Goal: Navigation & Orientation: Find specific page/section

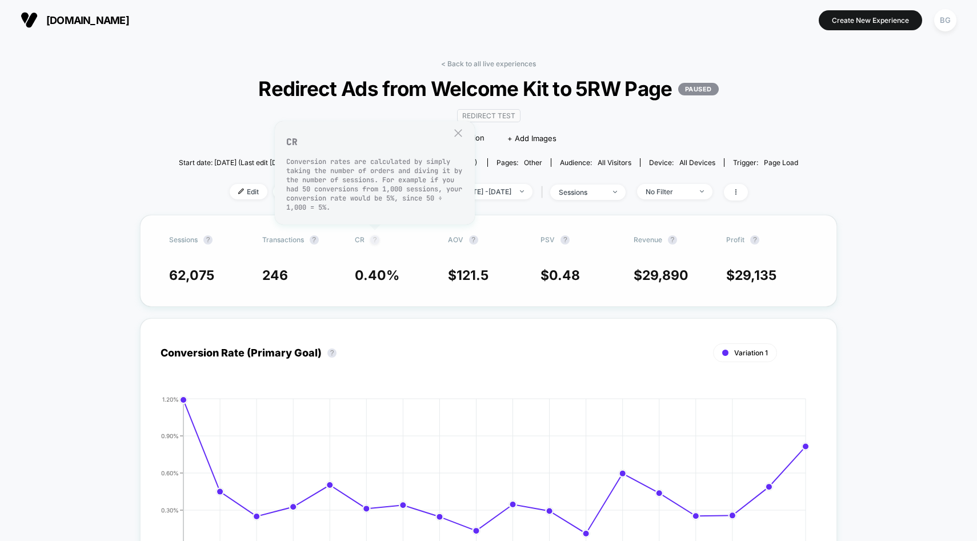
scroll to position [7, 0]
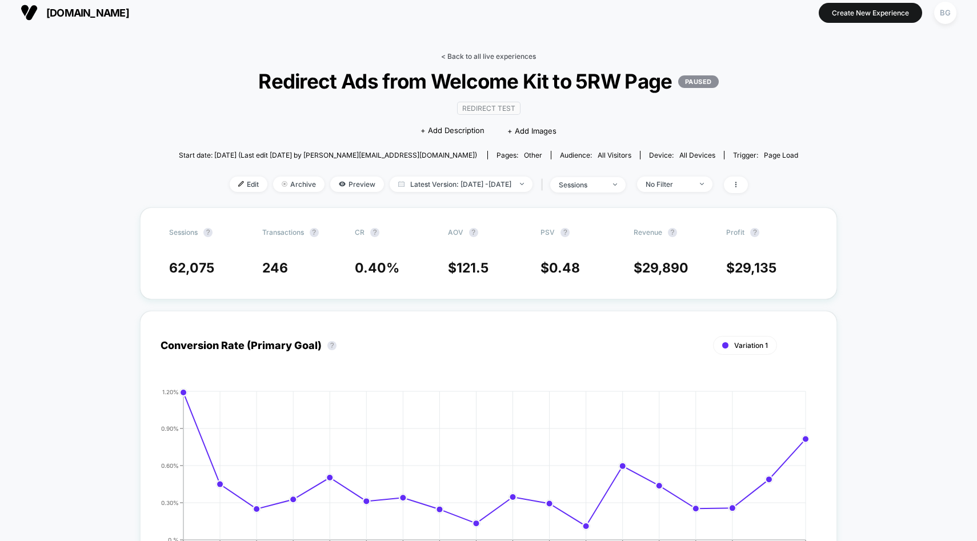
click at [500, 58] on link "< Back to all live experiences" at bounding box center [488, 56] width 95 height 9
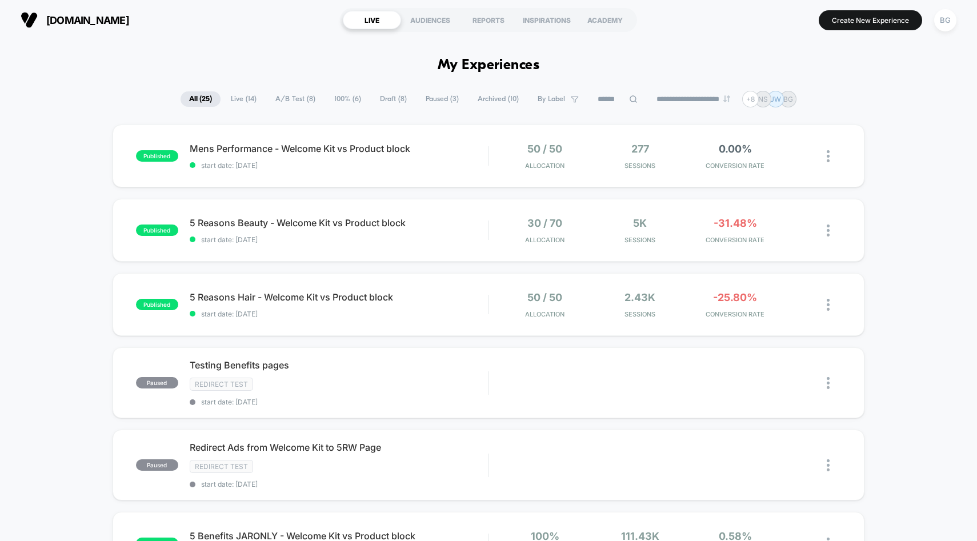
click at [286, 98] on span "A/B Test ( 8 )" at bounding box center [295, 98] width 57 height 15
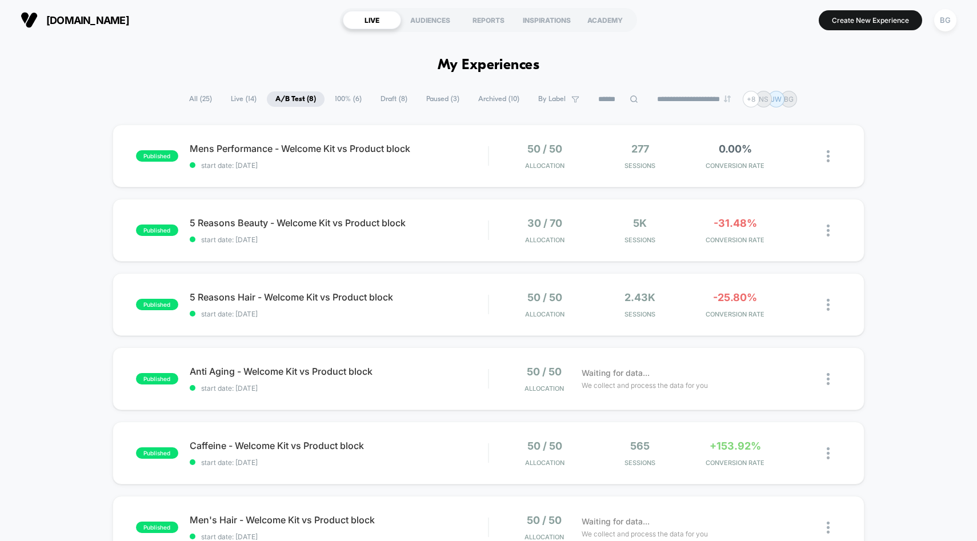
click at [230, 99] on span "Live ( 14 )" at bounding box center [243, 98] width 43 height 15
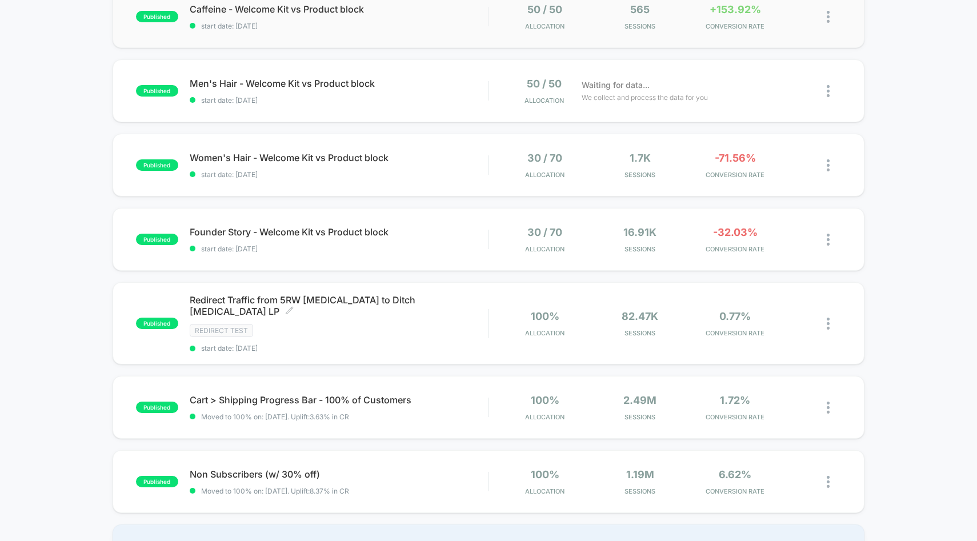
scroll to position [505, 0]
